Goal: Task Accomplishment & Management: Use online tool/utility

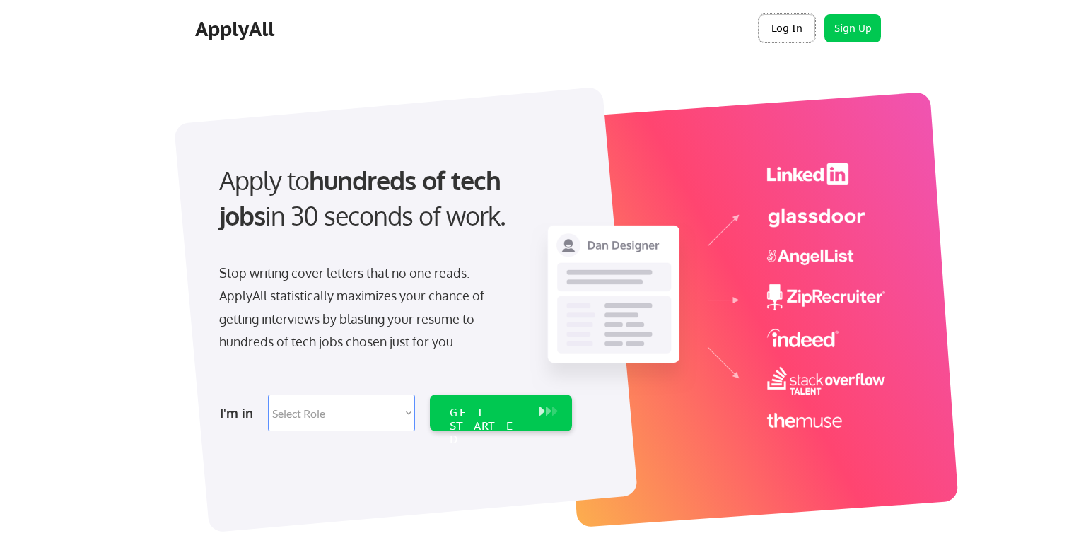
click at [791, 23] on button "Log In" at bounding box center [787, 28] width 57 height 28
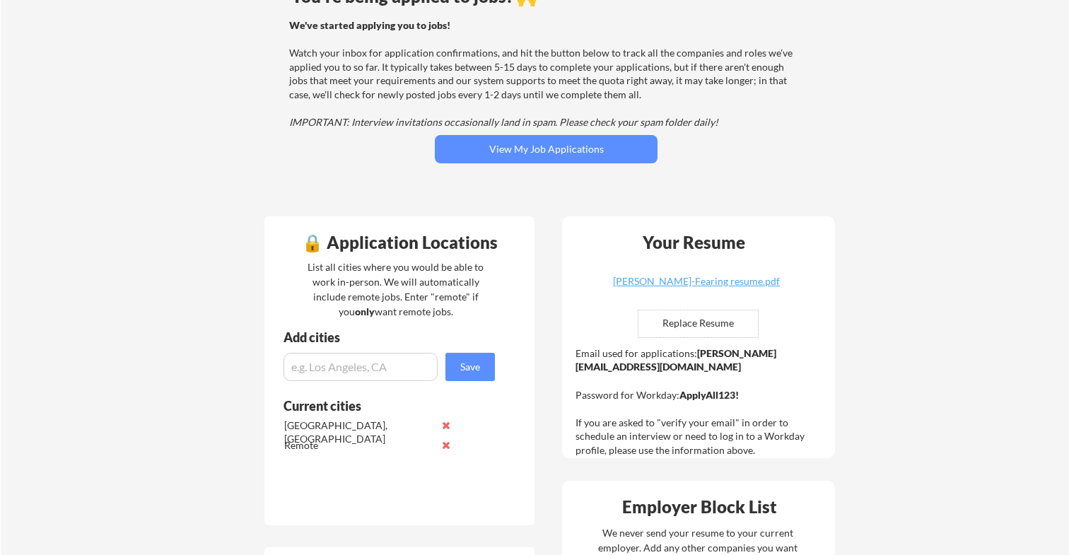
scroll to position [143, 0]
click at [717, 325] on input "file" at bounding box center [699, 323] width 120 height 27
type input "C:\fakepath\Cathy-Sarah-Fearing resume2.pdf"
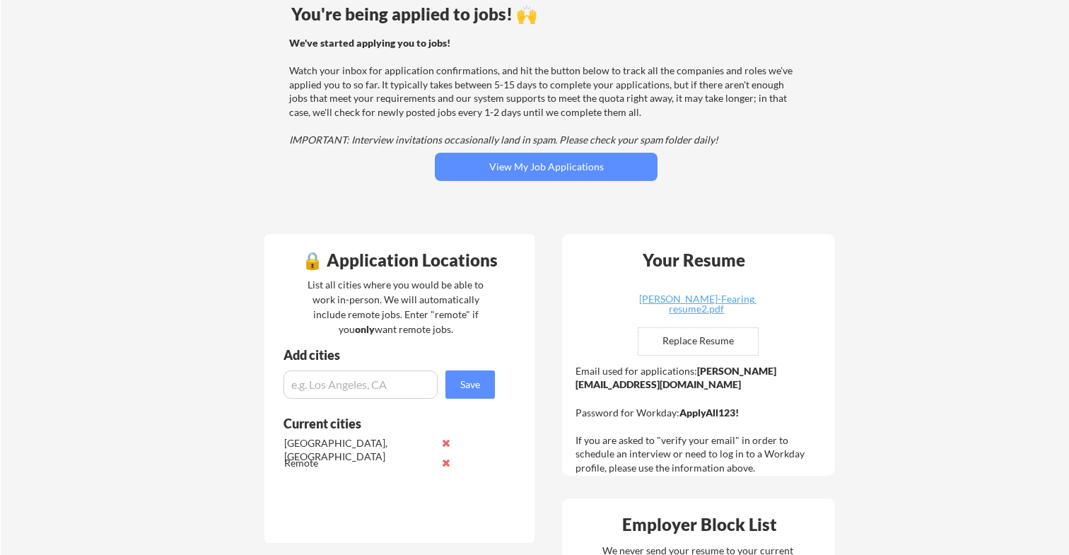
scroll to position [0, 0]
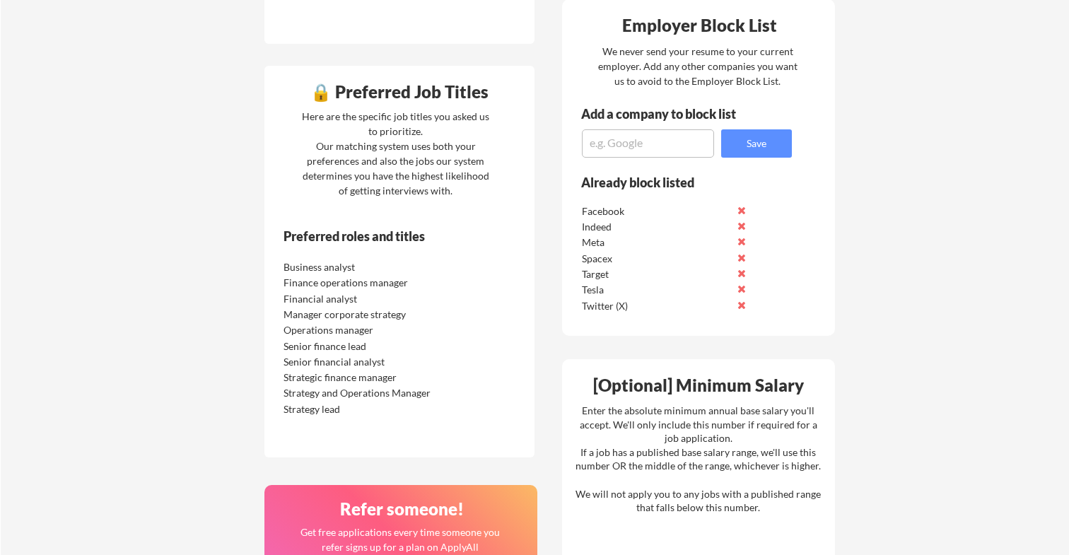
scroll to position [620, 0]
